Goal: Task Accomplishment & Management: Use online tool/utility

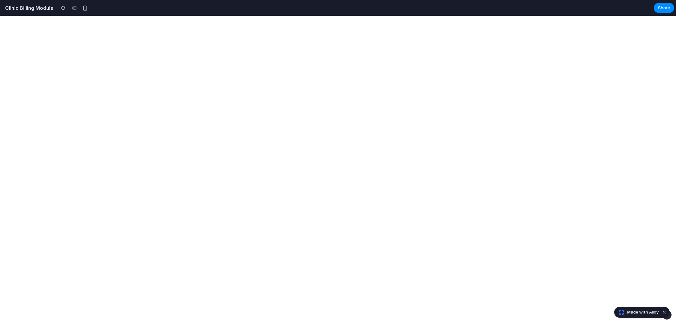
select select "**"
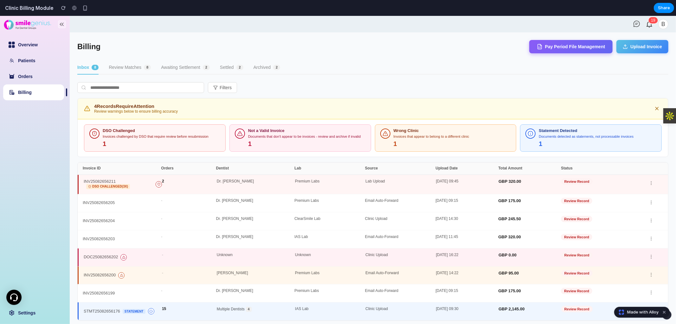
click at [131, 69] on button "Review Matches 8" at bounding box center [130, 68] width 42 height 14
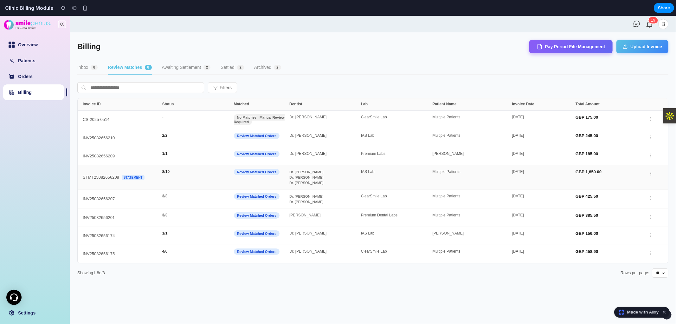
click at [166, 167] on div "STMT25082656208 Statement 8 / 10 Review Matched Orders Dr. [PERSON_NAME] Dr. [P…" at bounding box center [373, 177] width 591 height 24
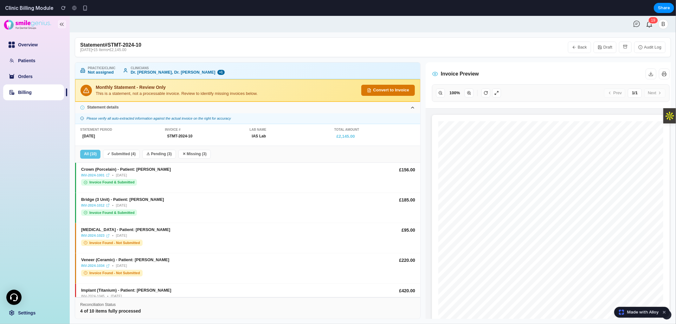
click at [396, 93] on button "Convert to Invoice" at bounding box center [388, 89] width 54 height 11
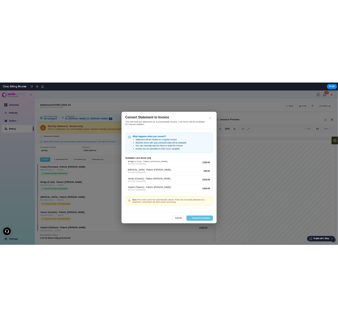
scroll to position [33, 0]
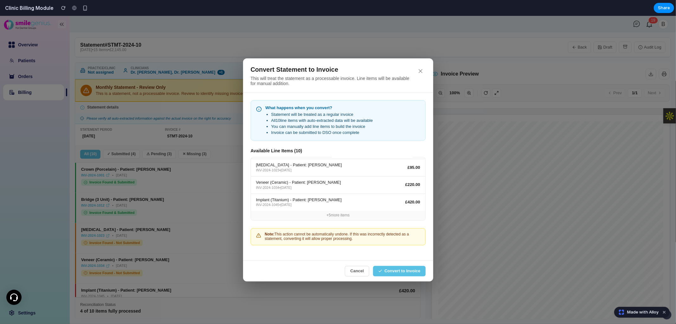
click at [344, 213] on div "+ 5 more items" at bounding box center [338, 215] width 174 height 10
click at [171, 223] on div "Convert Statement to Invoice This will treat the statement as a processable inv…" at bounding box center [338, 170] width 676 height 308
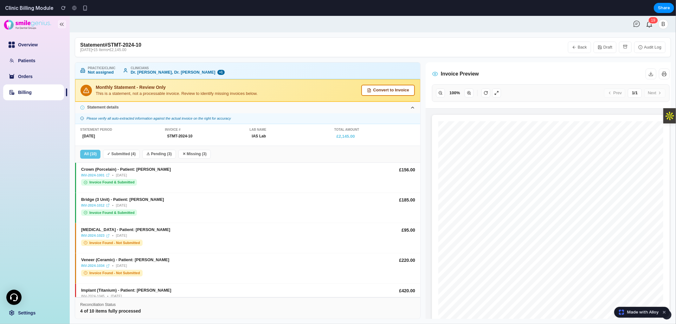
click at [378, 199] on div "Bridge (3 Unit) - Patient: [PERSON_NAME]" at bounding box center [237, 199] width 313 height 5
click at [382, 178] on div "Crown (Porcelain) - Patient: [PERSON_NAME] INV-2024-1001 • [DATE] Invoice Found…" at bounding box center [237, 176] width 313 height 18
drag, startPoint x: 264, startPoint y: 180, endPoint x: 247, endPoint y: 173, distance: 18.6
click at [264, 180] on div "Crown (Porcelain) - Patient: [PERSON_NAME] INV-2024-1001 • [DATE] Invoice Found…" at bounding box center [237, 176] width 313 height 18
click at [119, 154] on button "✓ Submitted ( 4 )" at bounding box center [121, 153] width 37 height 9
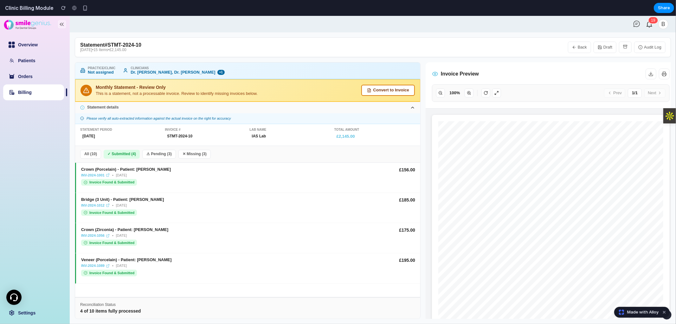
click at [167, 153] on button "⚠ Pending ( 3 )" at bounding box center [159, 153] width 34 height 9
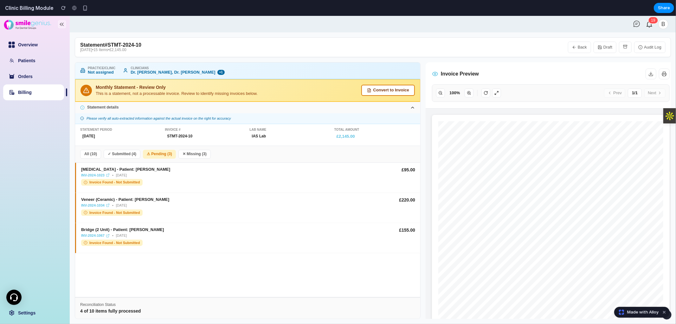
click at [191, 153] on button "✕ Missing ( 3 )" at bounding box center [194, 153] width 32 height 9
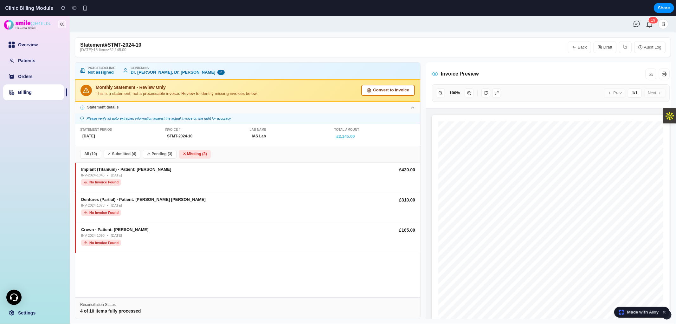
click at [157, 152] on button "⚠ Pending ( 3 )" at bounding box center [160, 153] width 34 height 9
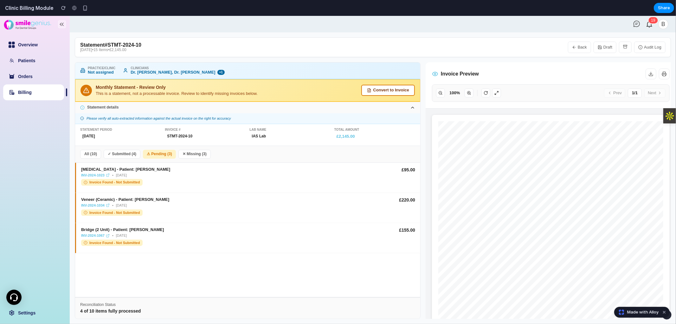
click at [132, 152] on button "✓ Submitted ( 4 )" at bounding box center [122, 153] width 37 height 9
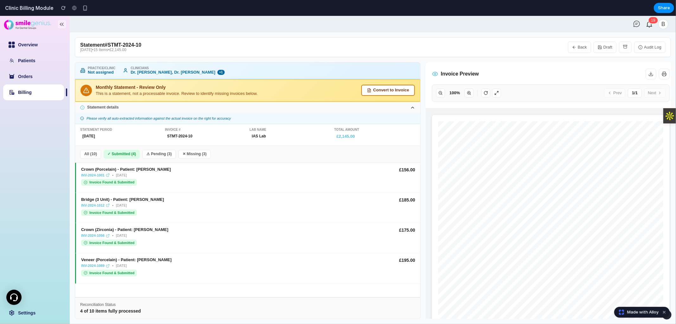
click at [91, 152] on button "All ( 10 )" at bounding box center [90, 153] width 21 height 9
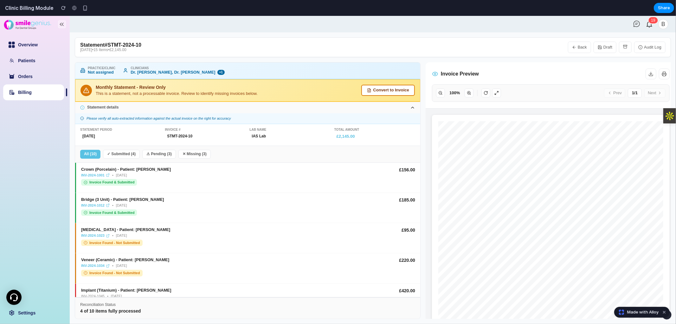
click at [125, 156] on button "✓ Submitted ( 4 )" at bounding box center [121, 153] width 37 height 9
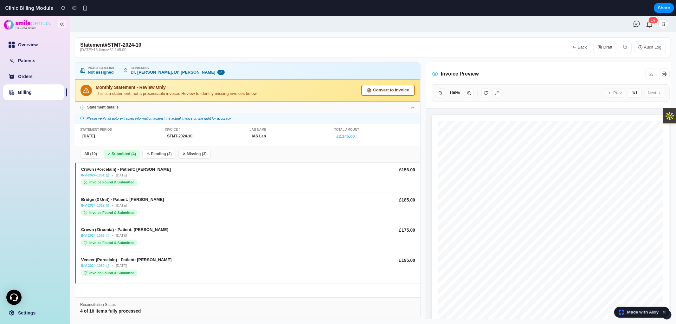
click at [157, 155] on button "⚠ Pending ( 3 )" at bounding box center [159, 153] width 34 height 9
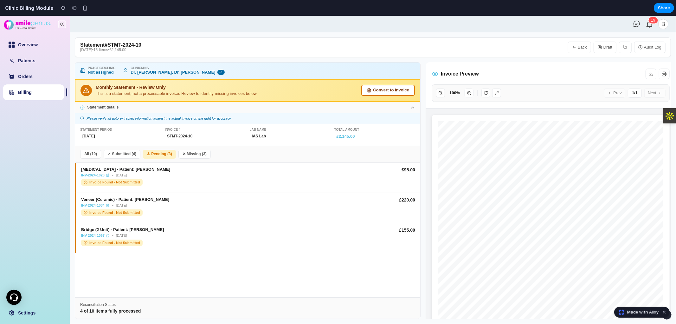
click at [197, 152] on button "✕ Missing ( 3 )" at bounding box center [194, 153] width 32 height 9
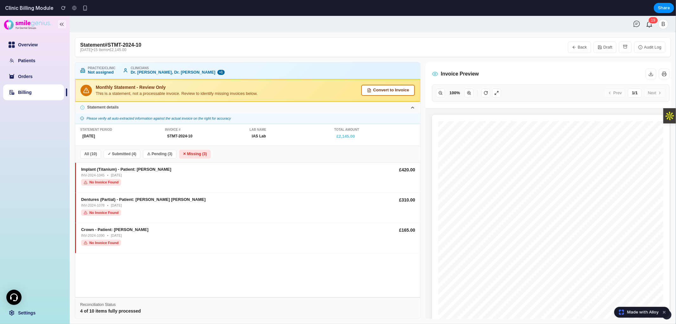
click at [164, 151] on button "⚠ Pending ( 3 )" at bounding box center [160, 153] width 34 height 9
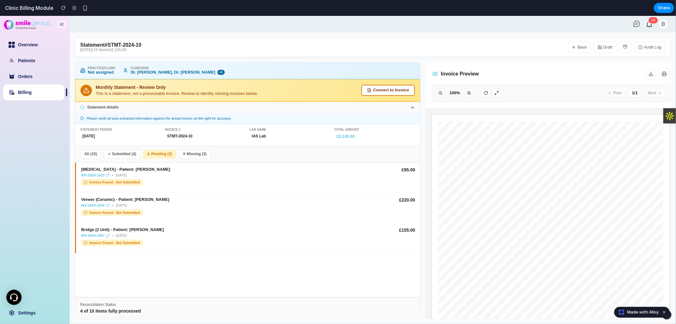
click at [131, 151] on button "✓ Submitted ( 4 )" at bounding box center [122, 153] width 37 height 9
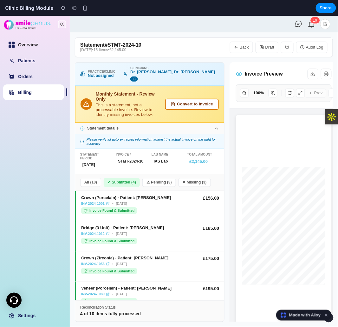
click at [28, 44] on link "Overview" at bounding box center [28, 44] width 20 height 5
click at [35, 63] on link "Patients" at bounding box center [26, 60] width 17 height 5
click at [36, 45] on link "Overview" at bounding box center [28, 44] width 20 height 5
click at [32, 89] on link "Billing" at bounding box center [25, 91] width 14 height 5
select select "**"
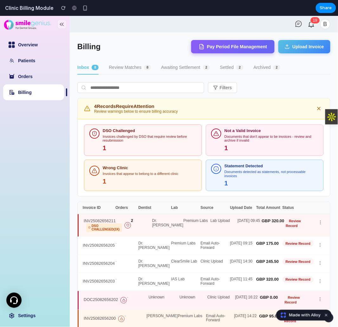
click at [297, 42] on button "Upload Invoice" at bounding box center [304, 46] width 52 height 13
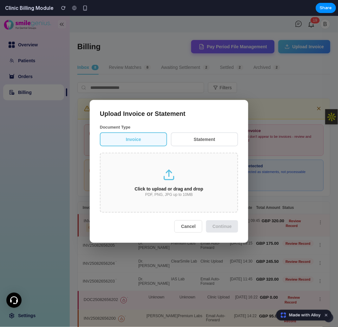
click at [201, 141] on button "Statement" at bounding box center [204, 139] width 67 height 14
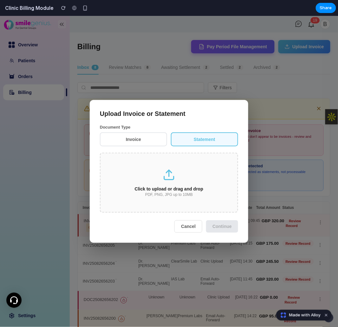
click at [181, 210] on div "Click to upload or drag and drop PDF, PNG, JPG up to 10MB" at bounding box center [169, 182] width 138 height 60
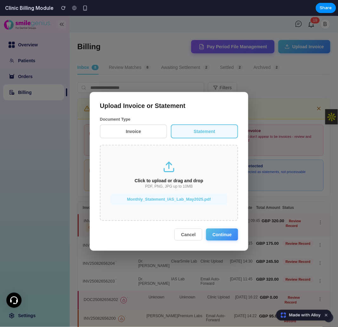
click at [217, 236] on button "Continue" at bounding box center [222, 234] width 32 height 12
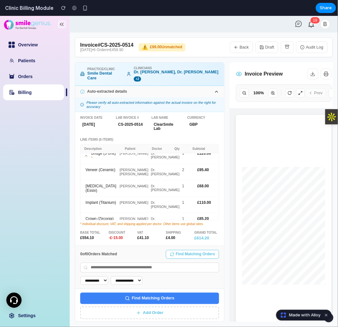
scroll to position [19, 0]
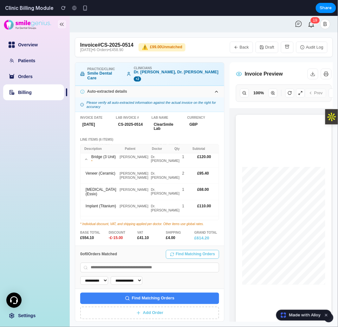
click at [24, 94] on link "Billing" at bounding box center [25, 91] width 14 height 5
select select "**"
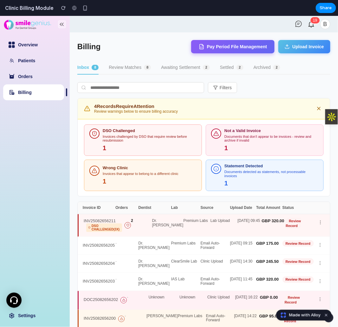
click at [303, 47] on button "Upload Invoice" at bounding box center [304, 46] width 52 height 13
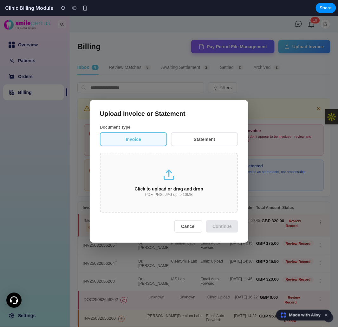
click at [212, 143] on button "Statement" at bounding box center [204, 139] width 67 height 14
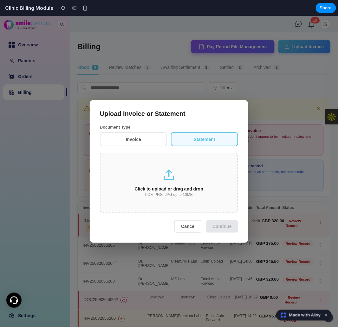
click at [194, 174] on div "Click to upload or drag and drop PDF, PNG, JPG up to 10MB" at bounding box center [169, 182] width 138 height 60
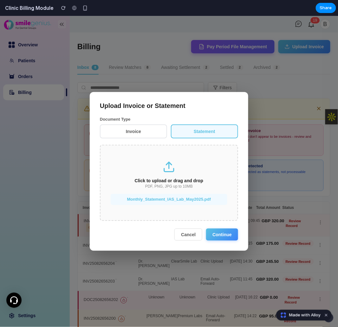
click at [216, 235] on button "Continue" at bounding box center [222, 234] width 32 height 12
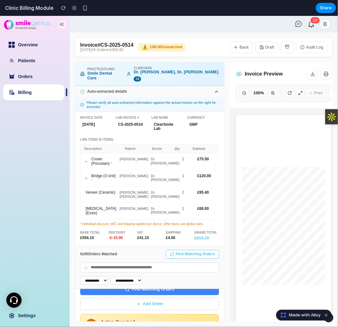
scroll to position [0, 0]
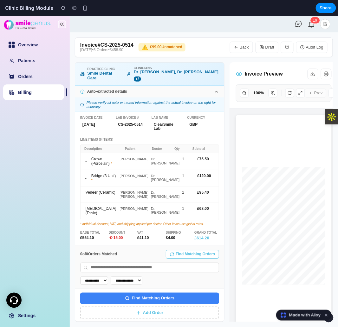
click at [32, 94] on link "Billing" at bounding box center [25, 91] width 14 height 5
select select "**"
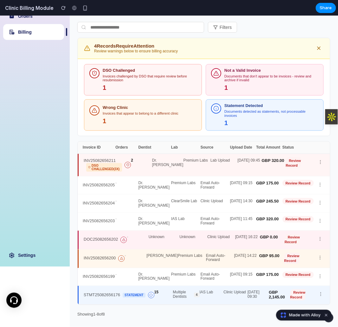
scroll to position [64, 0]
click at [197, 290] on div "Multiple Dentists 4" at bounding box center [186, 294] width 27 height 9
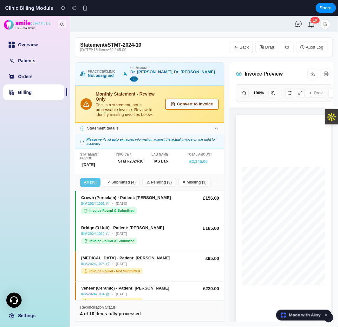
scroll to position [0, 0]
click at [208, 204] on div "Crown (Porcelain) - Patient: [PERSON_NAME] INV-2024-1001 • [DATE] Invoice Found…" at bounding box center [150, 204] width 138 height 18
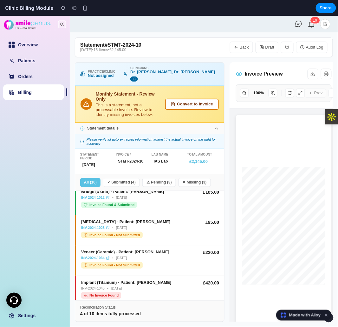
scroll to position [35, 0]
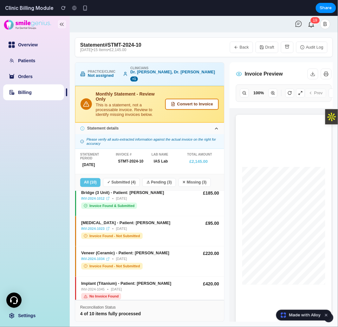
click at [195, 178] on button "✕ Missing ( 3 )" at bounding box center [194, 182] width 32 height 9
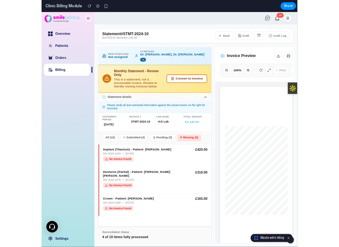
scroll to position [0, 0]
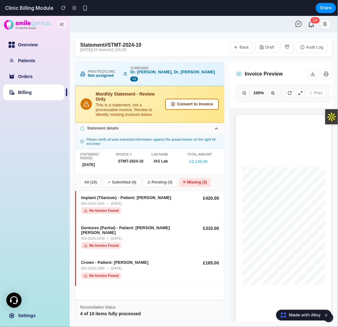
click at [151, 229] on div "Dentures (Partial) - Patient: [PERSON_NAME] [PERSON_NAME] INV-2024-1078 • [DATE…" at bounding box center [139, 236] width 117 height 23
click at [87, 178] on button "All ( 10 )" at bounding box center [90, 182] width 21 height 9
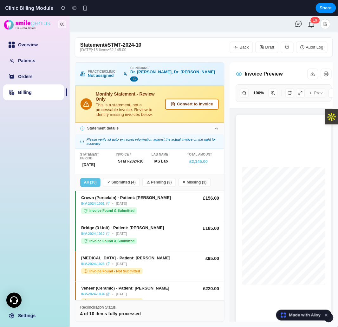
click at [172, 206] on div "Crown (Porcelain) - Patient: [PERSON_NAME] INV-2024-1001 • [DATE] Invoice Found…" at bounding box center [139, 204] width 117 height 18
copy div "Crown (Porcelain) - Patient: [PERSON_NAME]"
drag, startPoint x: 165, startPoint y: 191, endPoint x: 81, endPoint y: 191, distance: 84.0
click at [81, 195] on div "Crown (Porcelain) - Patient: [PERSON_NAME]" at bounding box center [139, 197] width 117 height 5
